Goal: Check status: Check status

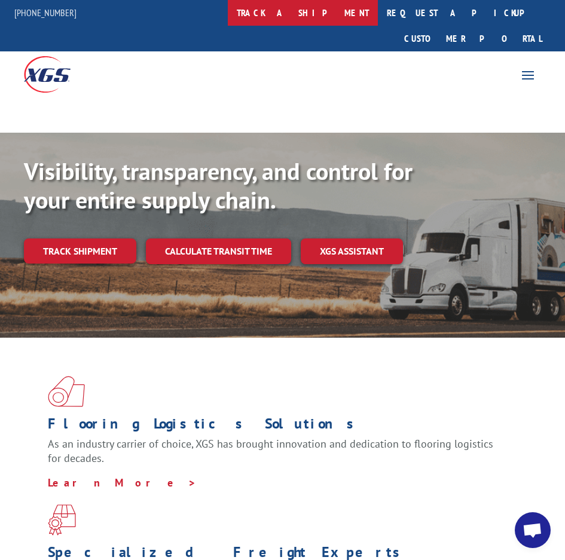
click at [327, 11] on link "track a shipment" at bounding box center [303, 13] width 150 height 26
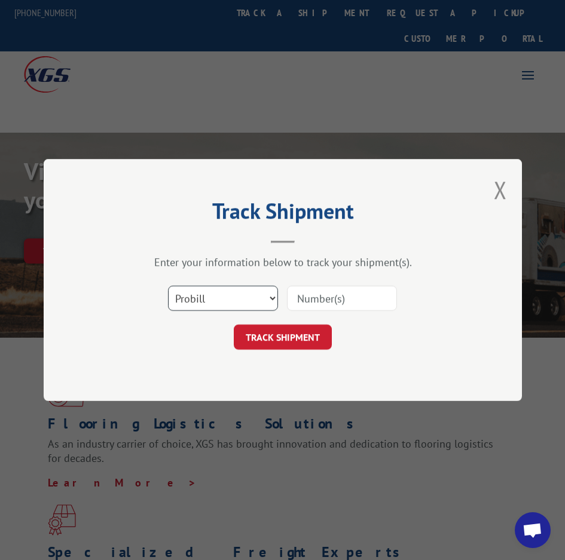
click at [220, 298] on select "Select category... Probill BOL PO" at bounding box center [223, 298] width 110 height 25
click at [168, 286] on select "Select category... Probill BOL PO" at bounding box center [223, 298] width 110 height 25
click at [326, 296] on input at bounding box center [342, 298] width 110 height 25
paste input "981888"
type input "981888"
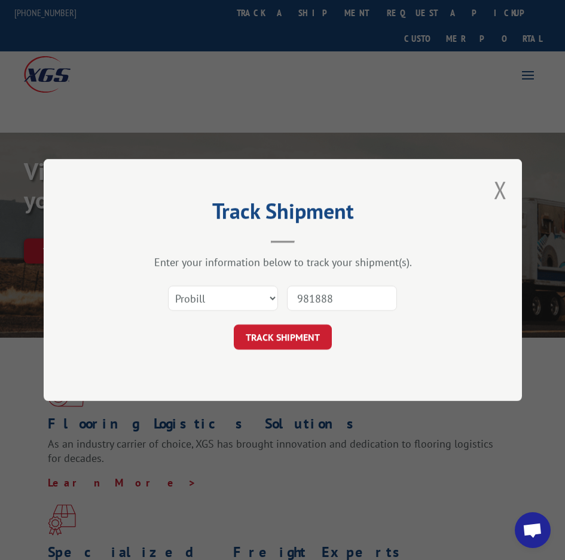
click at [284, 339] on button "TRACK SHIPMENT" at bounding box center [283, 336] width 98 height 25
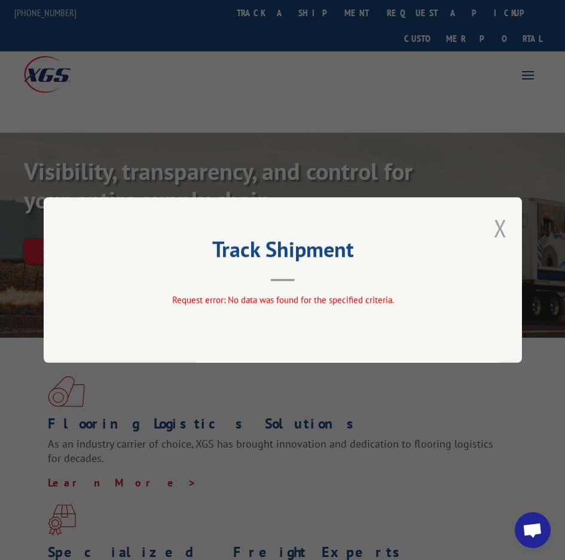
click at [505, 232] on button "Close modal" at bounding box center [500, 228] width 13 height 32
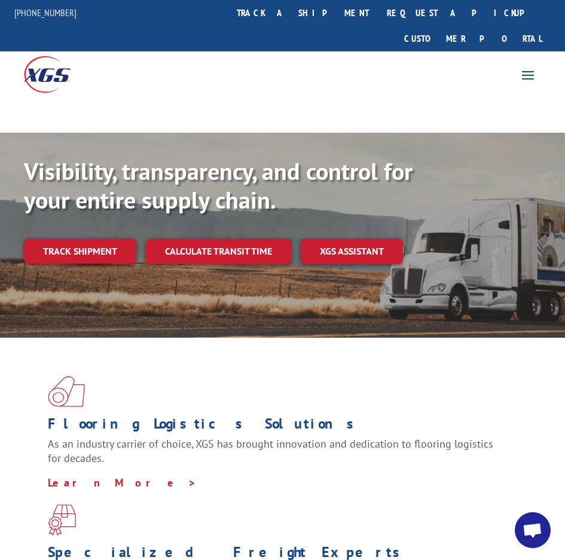
click at [332, 51] on div "For [PERSON_NAME] For Retailers Services Advantages Resources About For [PERSON…" at bounding box center [282, 73] width 565 height 44
click at [332, 16] on link "track a shipment" at bounding box center [303, 13] width 150 height 26
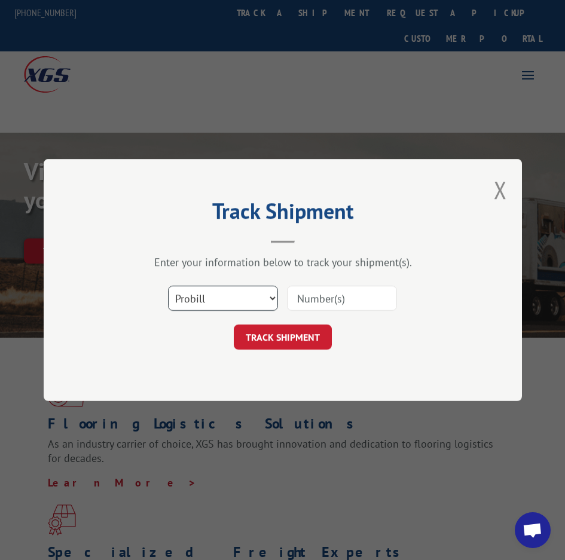
click at [225, 309] on select "Select category... Probill BOL PO" at bounding box center [223, 298] width 110 height 25
select select "bol"
click at [168, 286] on select "Select category... Probill BOL PO" at bounding box center [223, 298] width 110 height 25
click at [304, 295] on input at bounding box center [342, 298] width 110 height 25
paste input "981888"
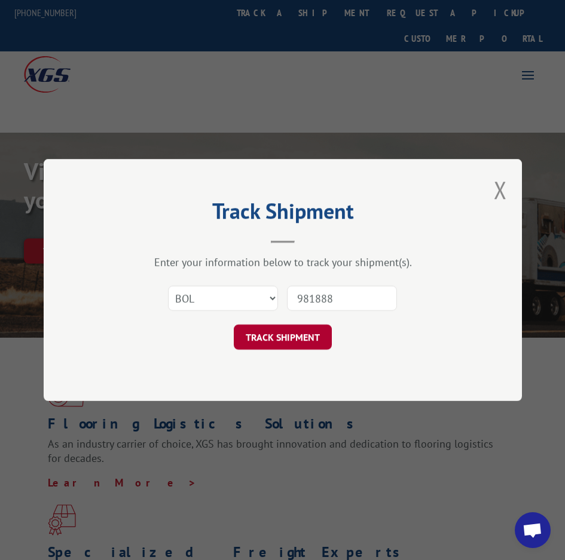
type input "981888"
click at [289, 330] on button "TRACK SHIPMENT" at bounding box center [283, 336] width 98 height 25
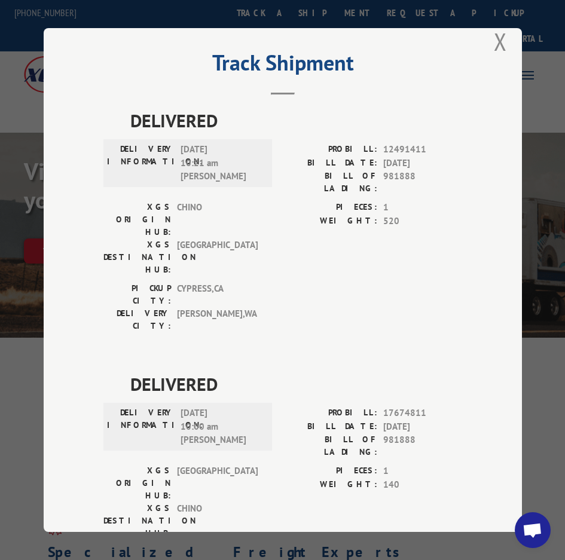
scroll to position [26, 0]
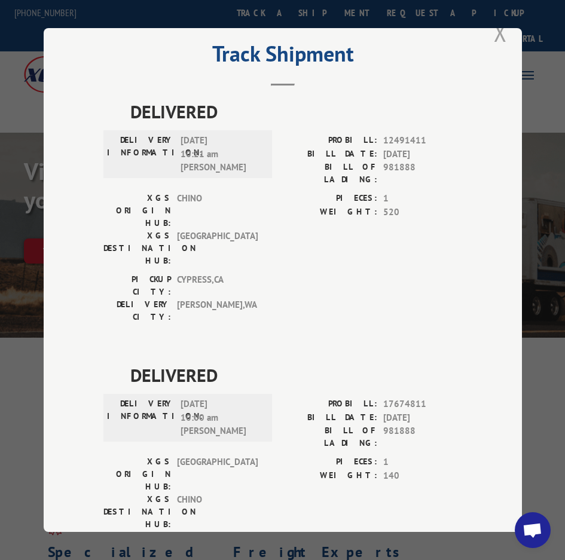
click at [494, 26] on button "Close modal" at bounding box center [500, 33] width 13 height 32
